Goal: Information Seeking & Learning: Check status

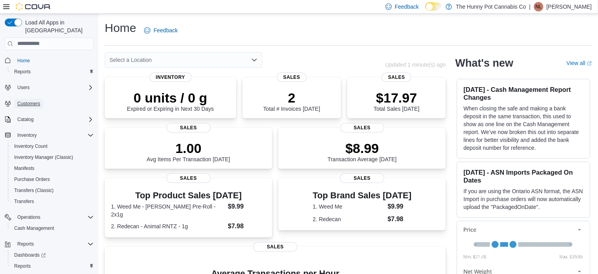
click at [39, 99] on span "Customers" at bounding box center [28, 103] width 23 height 9
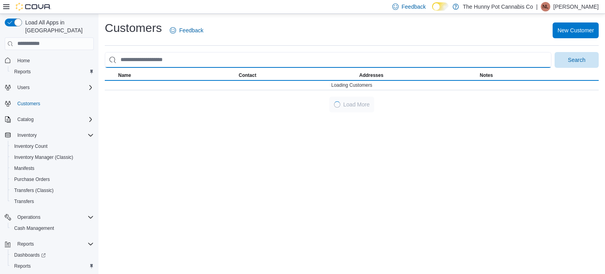
click at [156, 59] on input "search" at bounding box center [328, 60] width 447 height 16
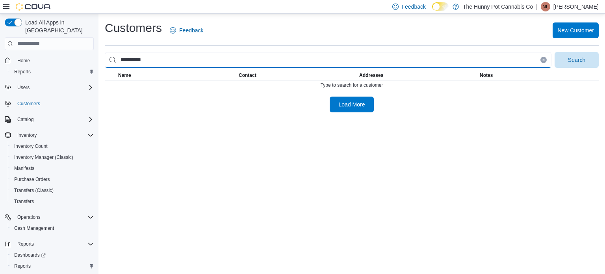
type input "**********"
click at [554, 52] on button "Search" at bounding box center [576, 60] width 44 height 16
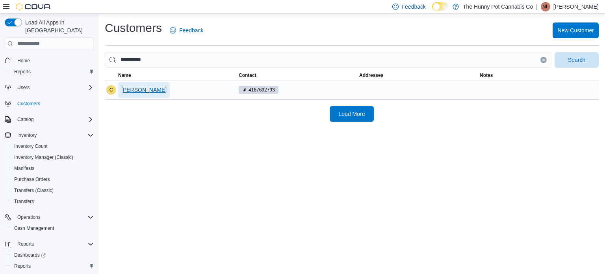
click at [152, 91] on span "[PERSON_NAME]" at bounding box center [143, 90] width 45 height 8
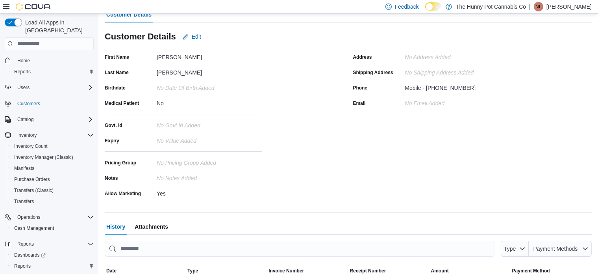
scroll to position [158, 0]
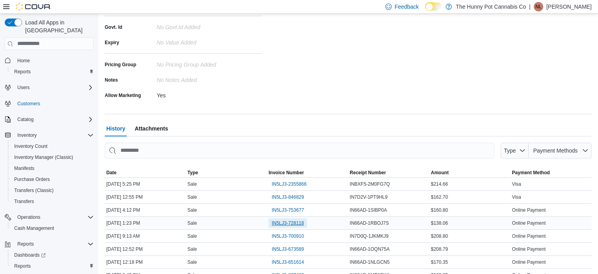
click at [291, 223] on span "IN5LJ3-728118" at bounding box center [288, 223] width 32 height 6
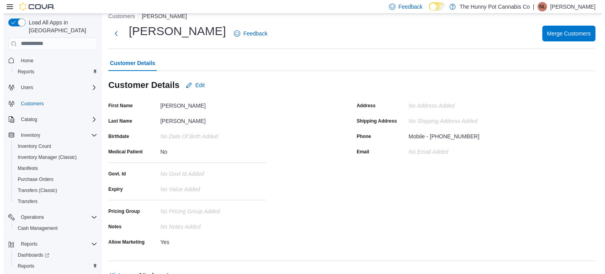
scroll to position [0, 0]
